Goal: Transaction & Acquisition: Purchase product/service

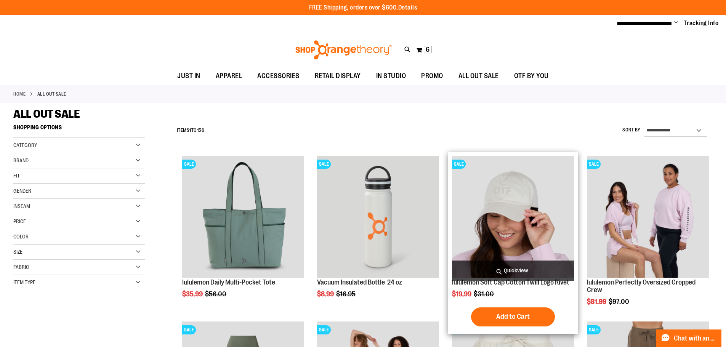
click at [512, 206] on img "product" at bounding box center [513, 217] width 122 height 122
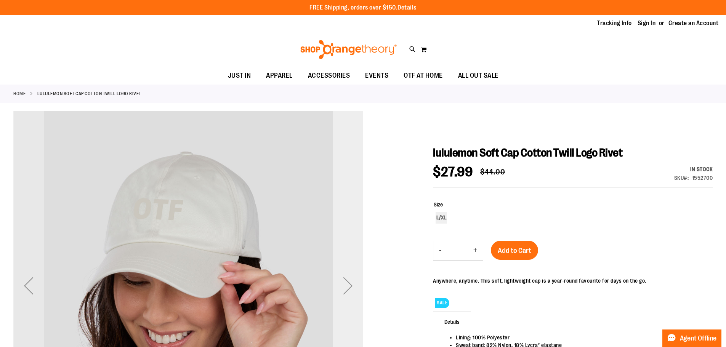
click at [344, 291] on div "Next" at bounding box center [348, 285] width 30 height 30
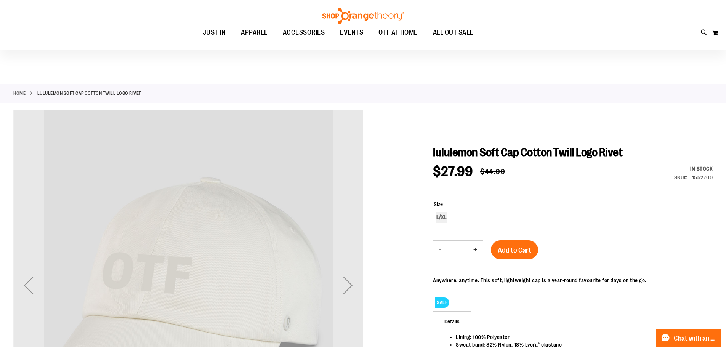
scroll to position [152, 0]
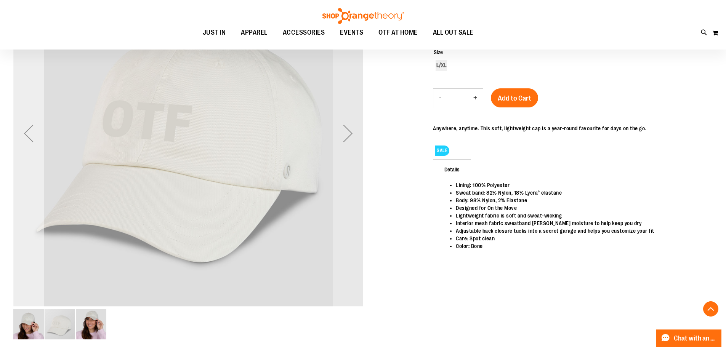
click at [31, 136] on div "Previous" at bounding box center [28, 133] width 30 height 30
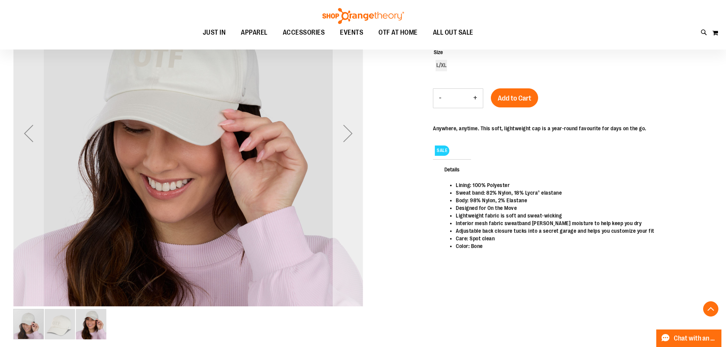
scroll to position [0, 0]
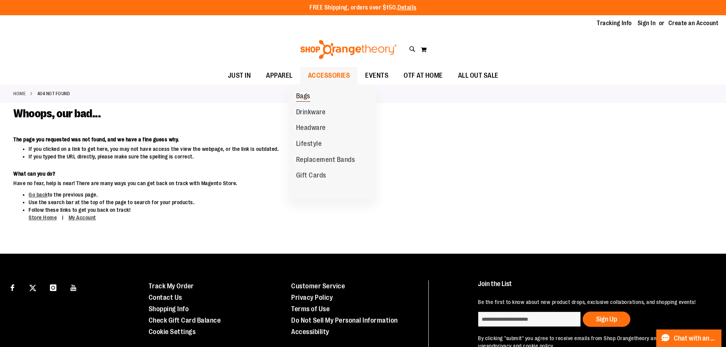
click at [300, 96] on span "Bags" at bounding box center [303, 97] width 14 height 10
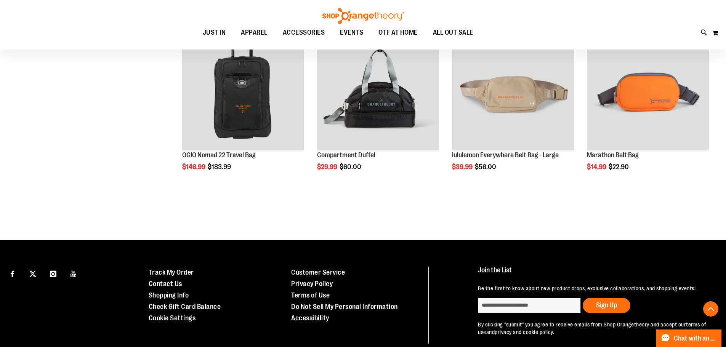
scroll to position [582, 0]
